Goal: Task Accomplishment & Management: Manage account settings

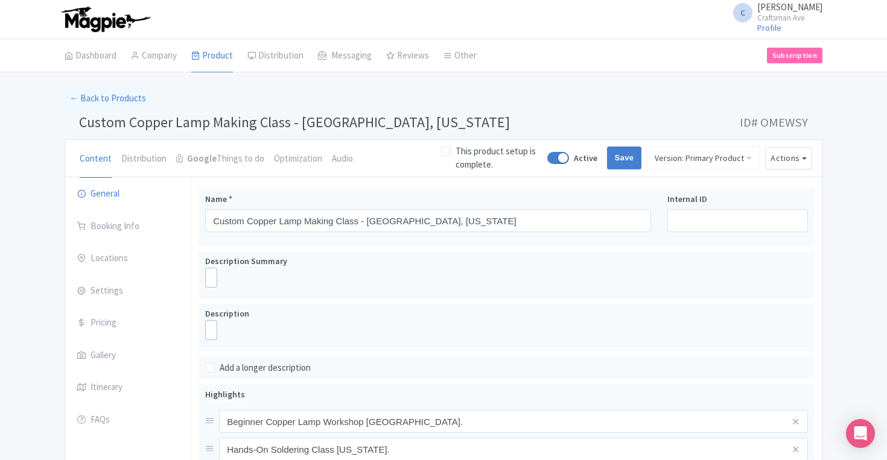
scroll to position [378, 0]
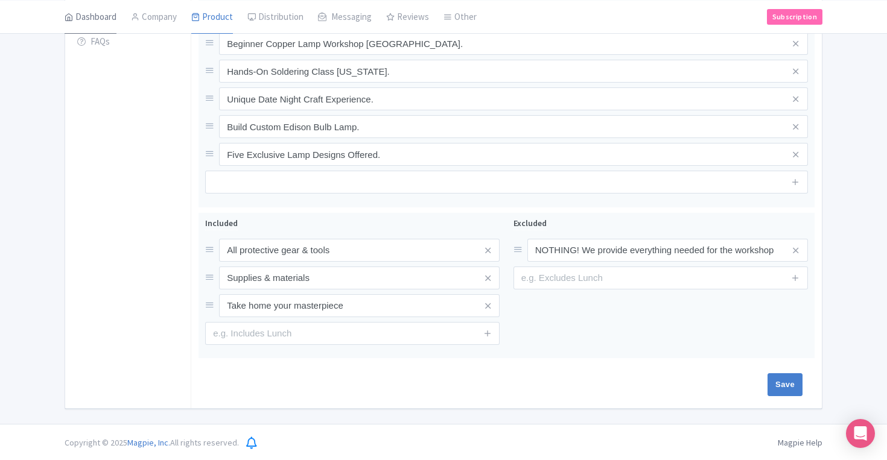
click at [101, 21] on link "Dashboard" at bounding box center [91, 17] width 52 height 34
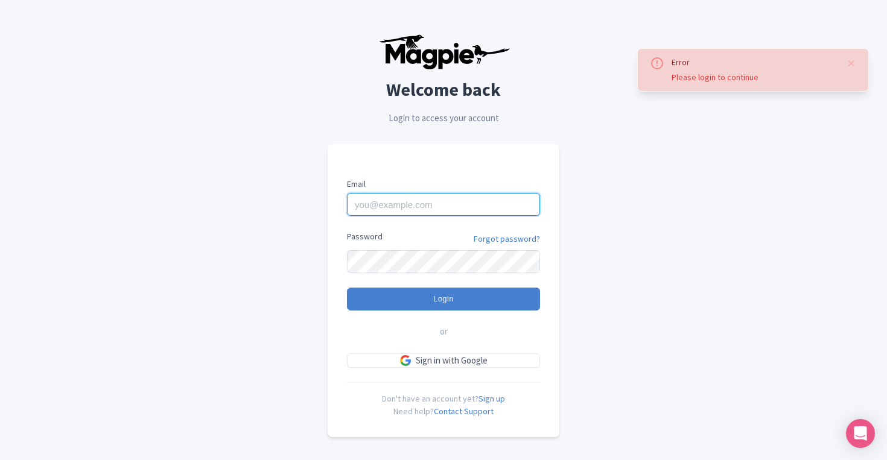
type input "hello@craftsmanave.com"
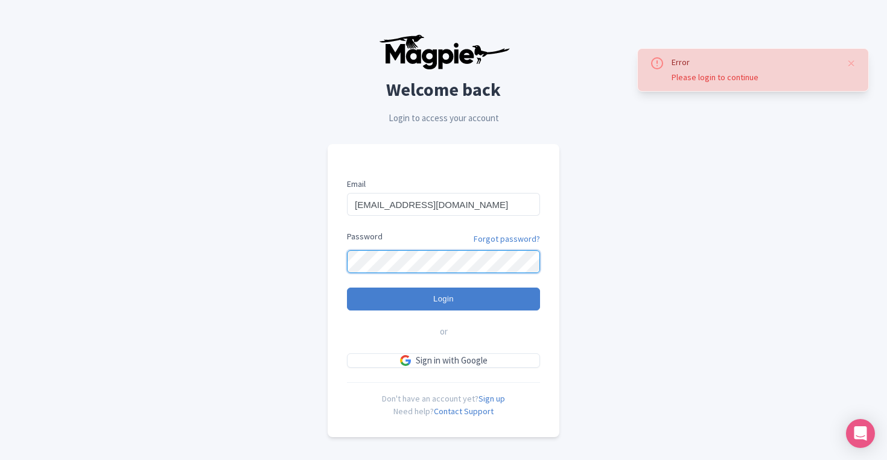
click at [443, 299] on input "Login" at bounding box center [443, 299] width 193 height 23
type input "Logging in..."
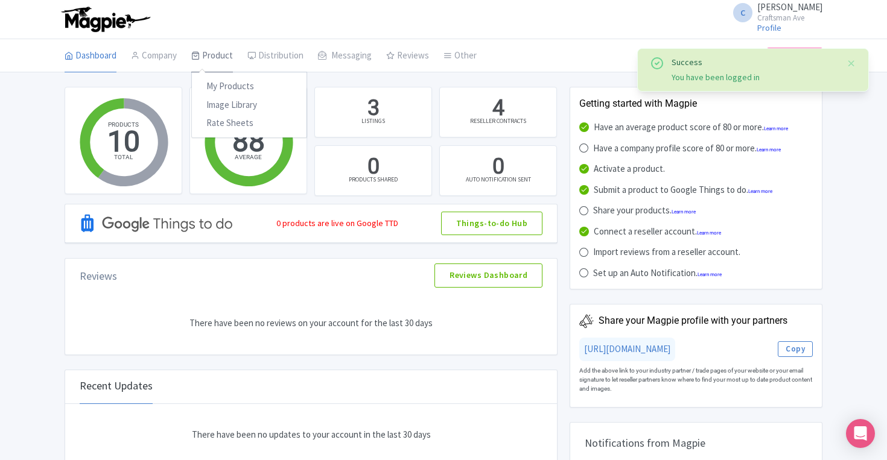
click at [219, 56] on link "Product" at bounding box center [212, 56] width 42 height 34
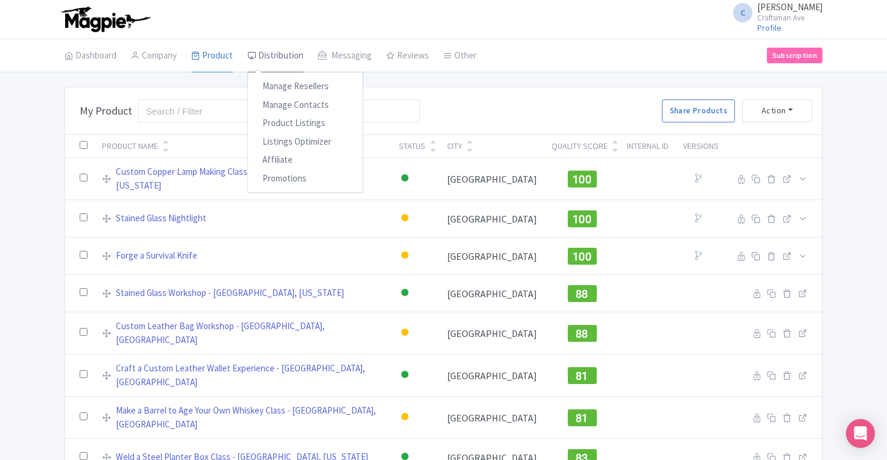
click at [273, 51] on link "Distribution" at bounding box center [275, 56] width 56 height 34
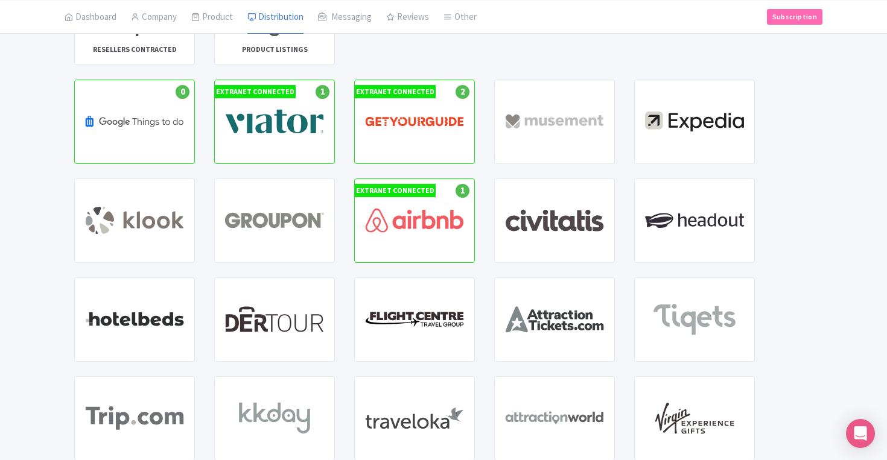
scroll to position [90, 0]
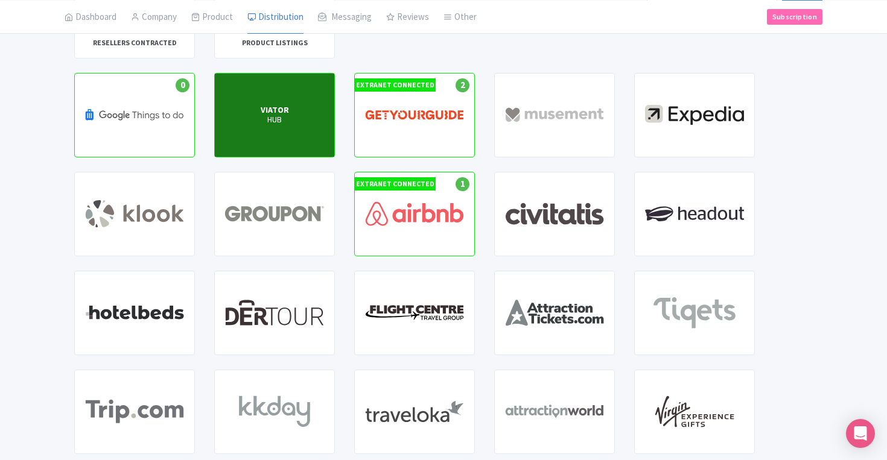
click at [284, 122] on p "HUB" at bounding box center [275, 120] width 28 height 10
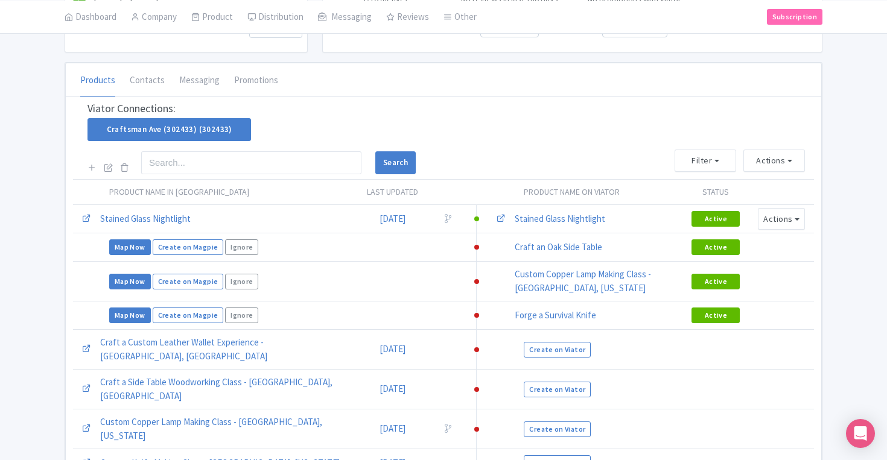
scroll to position [183, 0]
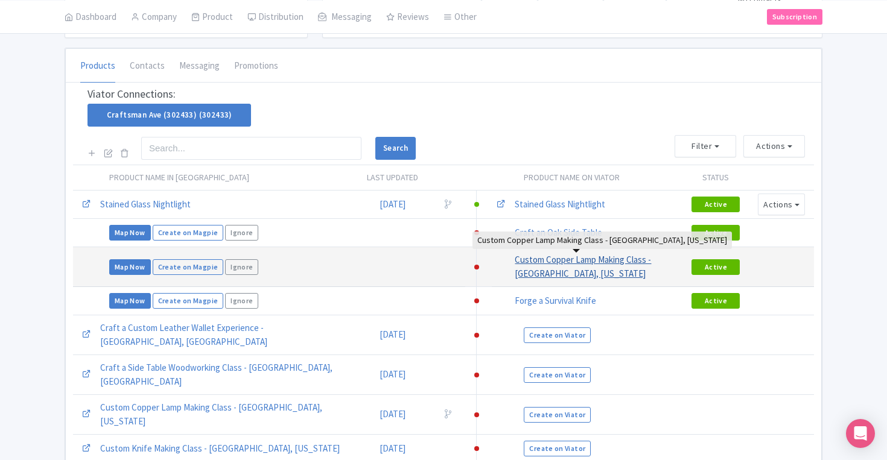
click at [553, 257] on link "Custom Copper Lamp Making Class - [GEOGRAPHIC_DATA], [US_STATE]" at bounding box center [583, 266] width 136 height 25
